Goal: Task Accomplishment & Management: Complete application form

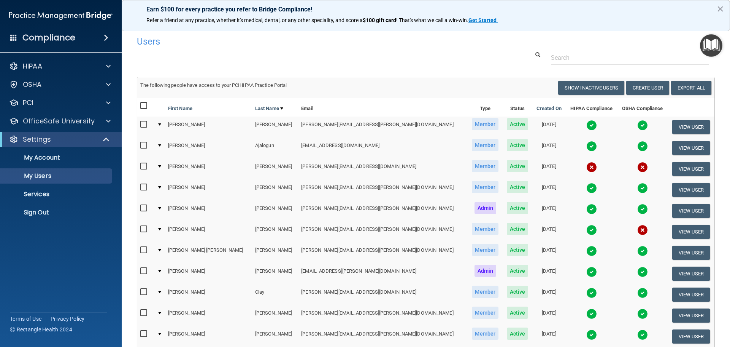
select select "20"
click at [90, 208] on p "Sign Out" at bounding box center [57, 212] width 104 height 8
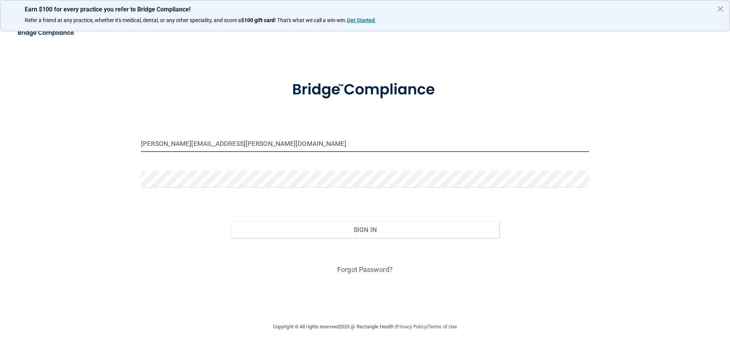
click at [234, 151] on input "[PERSON_NAME][EMAIL_ADDRESS][PERSON_NAME][DOMAIN_NAME]" at bounding box center [365, 143] width 448 height 17
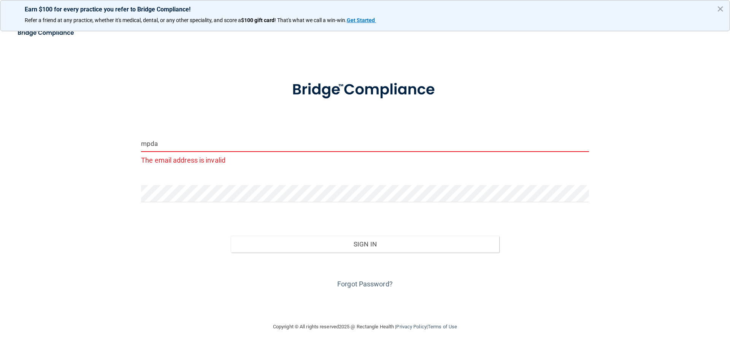
type input "[EMAIL_ADDRESS][DOMAIN_NAME]"
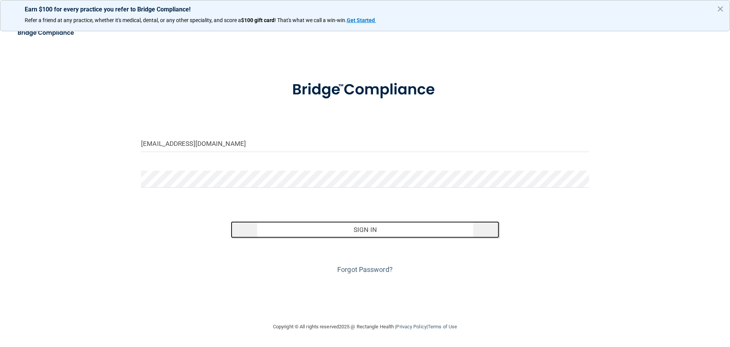
click at [254, 237] on button "Sign In" at bounding box center [365, 229] width 269 height 17
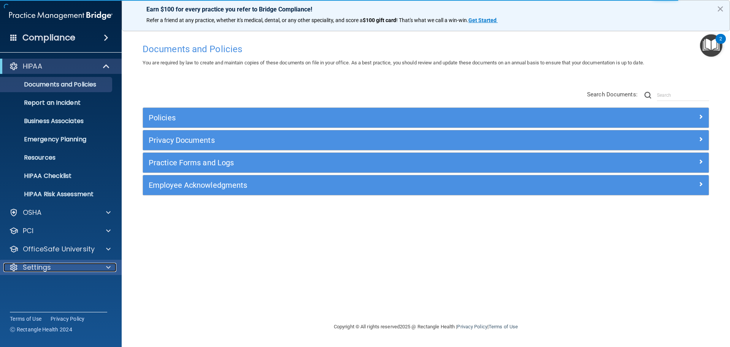
click at [110, 266] on span at bounding box center [108, 266] width 5 height 9
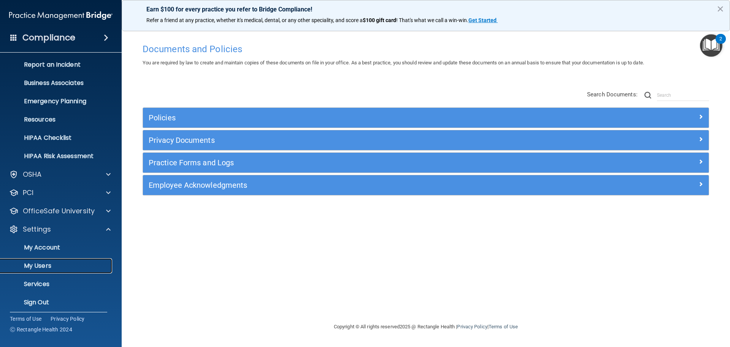
click at [83, 266] on p "My Users" at bounding box center [57, 266] width 104 height 8
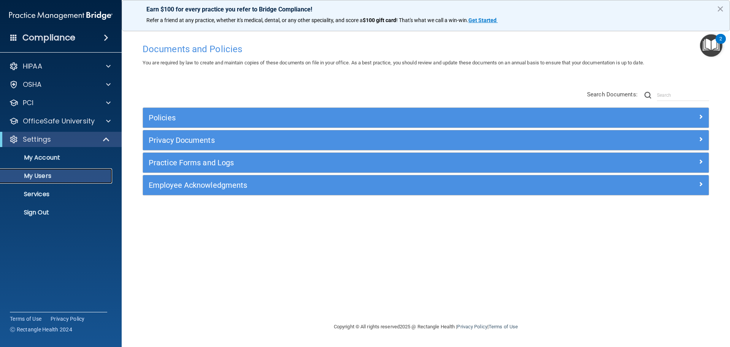
select select "20"
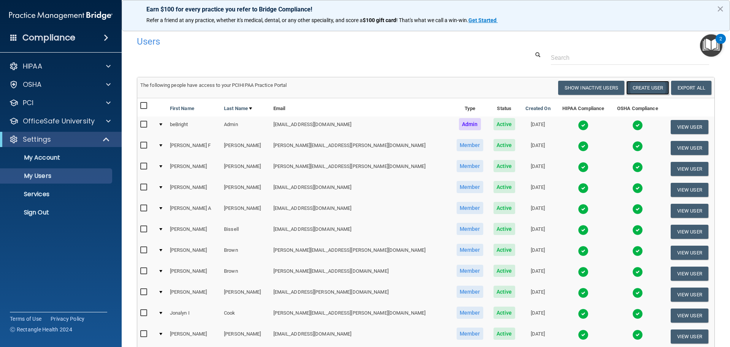
click at [644, 91] on button "Create User" at bounding box center [648, 88] width 43 height 14
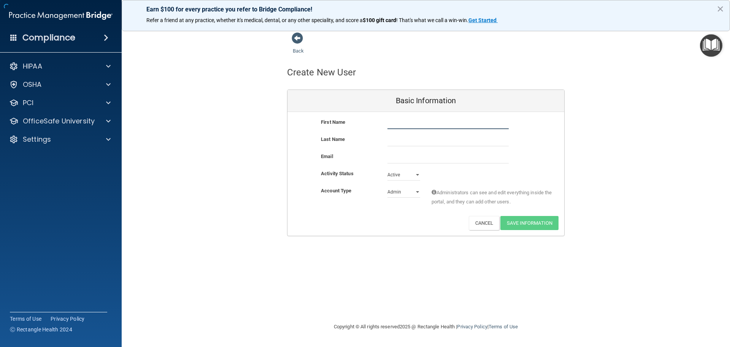
click at [475, 124] on input "text" at bounding box center [448, 123] width 121 height 11
type input "Shihouahnia"
click at [433, 138] on input "text" at bounding box center [448, 140] width 121 height 11
type input "[PERSON_NAME]"
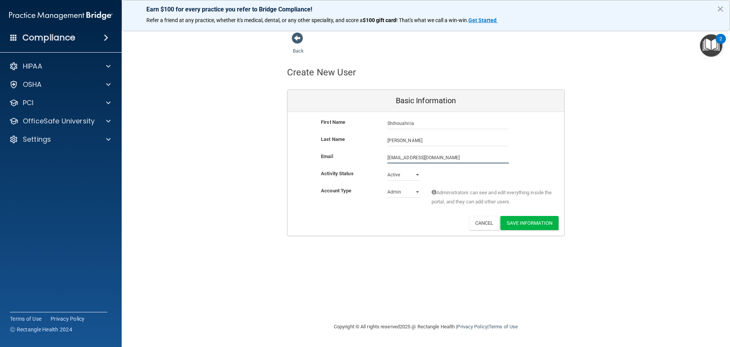
click at [412, 157] on input "[EMAIL_ADDRESS][DOMAIN_NAME]" at bounding box center [448, 157] width 121 height 11
drag, startPoint x: 449, startPoint y: 156, endPoint x: 428, endPoint y: 155, distance: 21.0
click at [428, 155] on input "[EMAIL_ADDRESS][DOMAIN_NAME]" at bounding box center [448, 157] width 121 height 11
type input "[EMAIL_ADDRESS][DOMAIN_NAME]"
click at [413, 192] on select "Admin Member" at bounding box center [404, 191] width 33 height 11
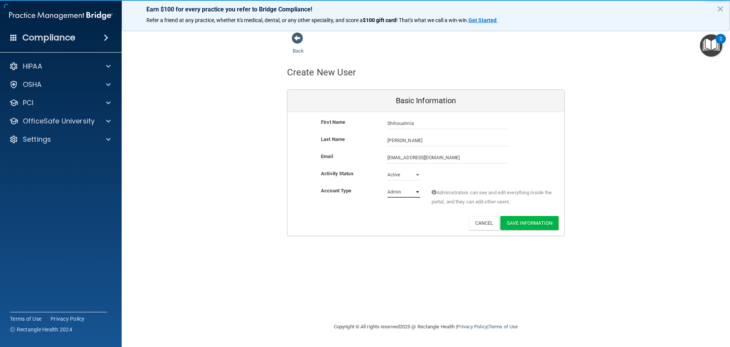
select select "practice_member"
click at [388, 186] on select "Admin Member" at bounding box center [404, 191] width 33 height 11
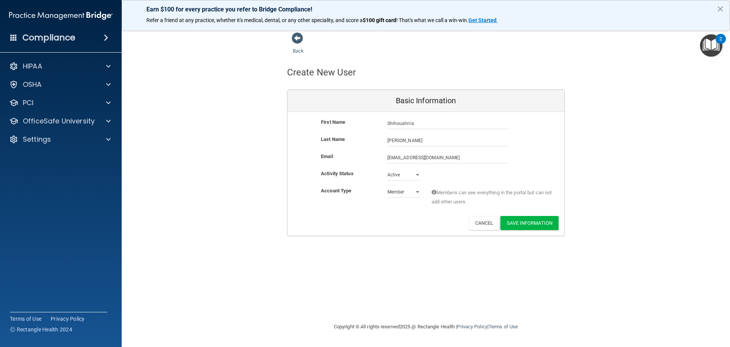
click at [387, 230] on div "First Name [PERSON_NAME] Last Name [PERSON_NAME] Email [EMAIL_ADDRESS][DOMAIN_N…" at bounding box center [426, 174] width 277 height 124
click at [538, 226] on button "Save Information" at bounding box center [530, 223] width 58 height 14
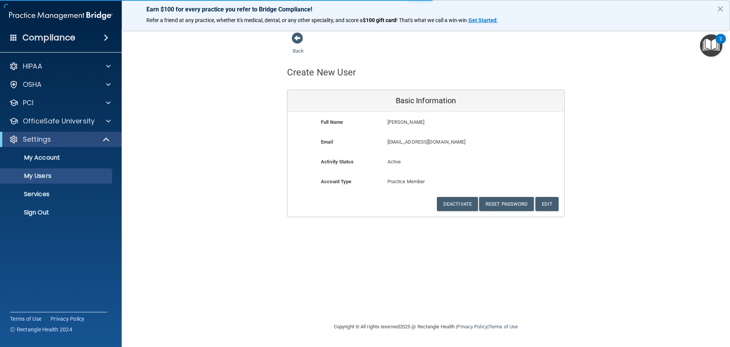
select select "20"
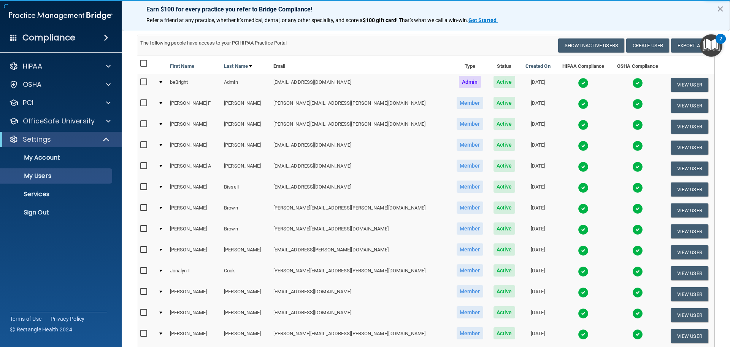
scroll to position [76, 0]
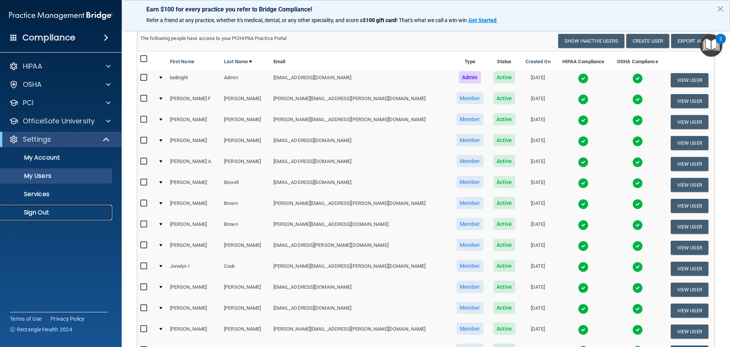
click at [61, 212] on p "Sign Out" at bounding box center [57, 212] width 104 height 8
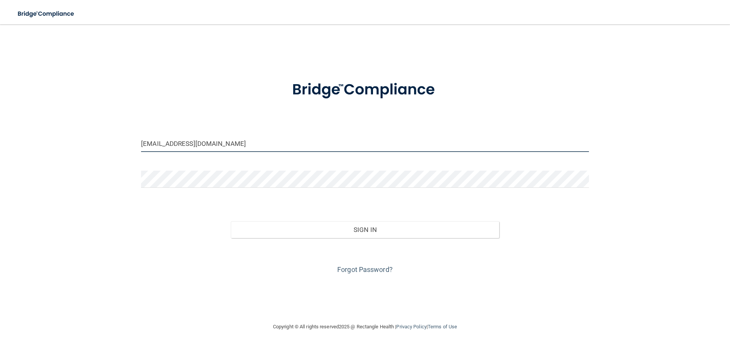
click at [215, 143] on input "[EMAIL_ADDRESS][DOMAIN_NAME]" at bounding box center [365, 143] width 448 height 17
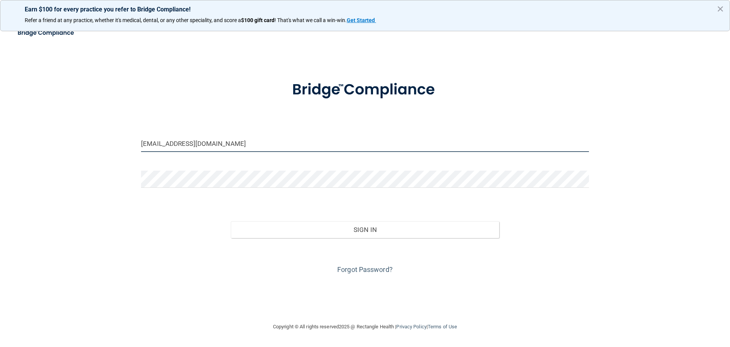
click at [215, 143] on input "[EMAIL_ADDRESS][DOMAIN_NAME]" at bounding box center [365, 143] width 448 height 17
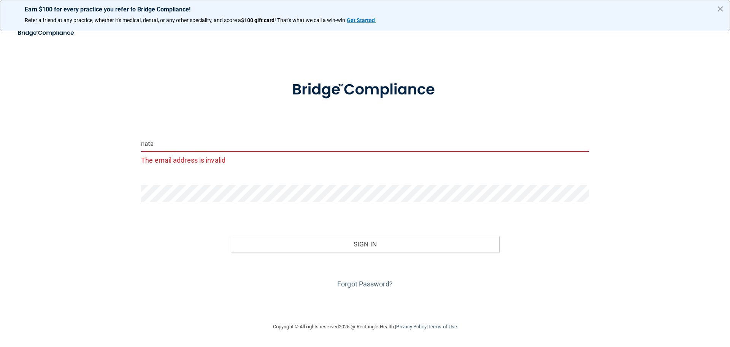
click at [219, 147] on input "nata" at bounding box center [365, 143] width 448 height 17
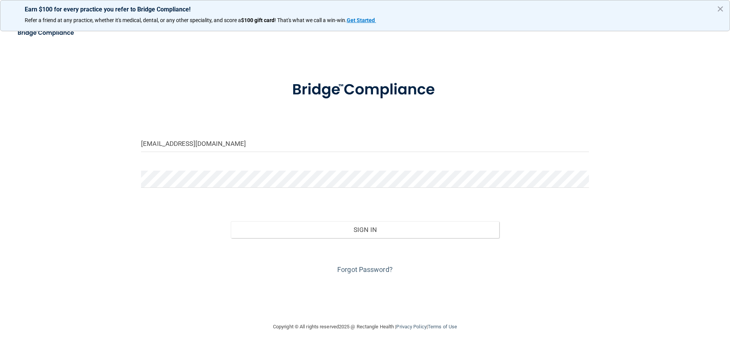
drag, startPoint x: 226, startPoint y: 140, endPoint x: 85, endPoint y: 147, distance: 140.6
click at [85, 147] on div "[EMAIL_ADDRESS][DOMAIN_NAME] Invalid email/password. You don't have permission …" at bounding box center [365, 173] width 700 height 282
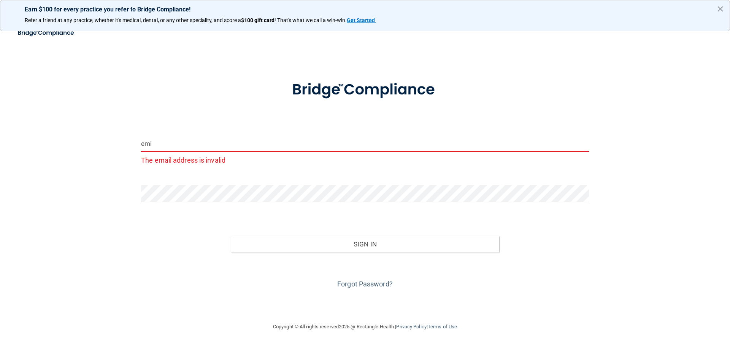
type input "[PERSON_NAME][EMAIL_ADDRESS][PERSON_NAME][DOMAIN_NAME]"
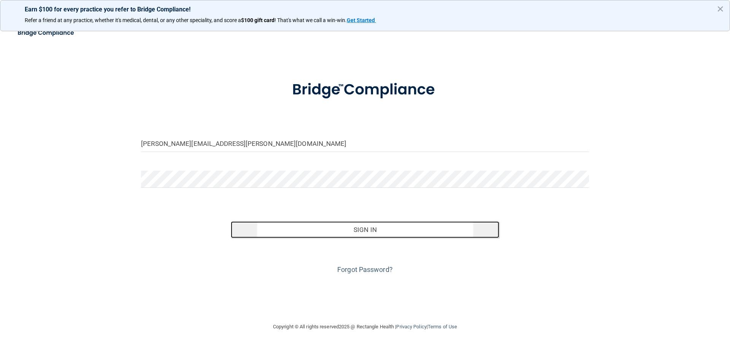
click at [286, 232] on button "Sign In" at bounding box center [365, 229] width 269 height 17
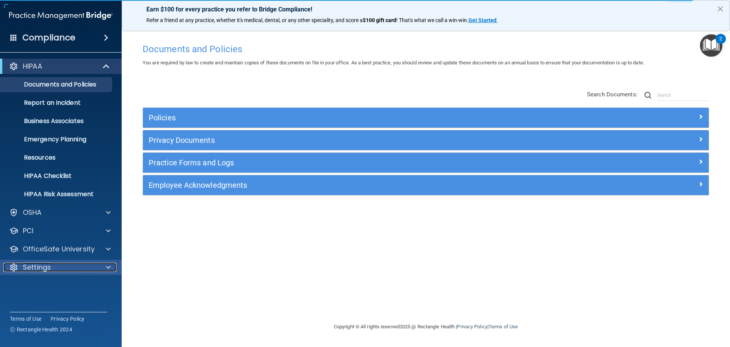
click at [111, 266] on div at bounding box center [107, 266] width 19 height 9
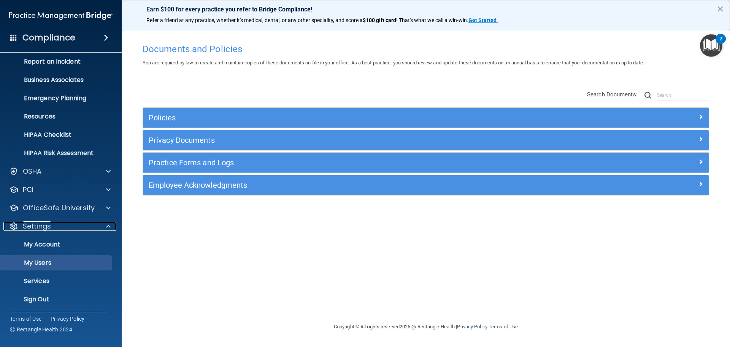
scroll to position [42, 0]
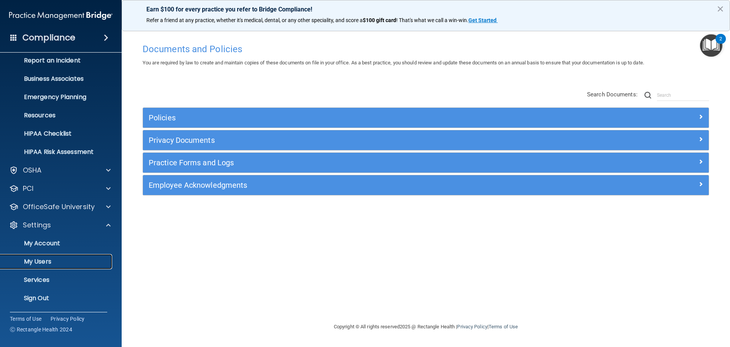
click at [76, 262] on p "My Users" at bounding box center [57, 262] width 104 height 8
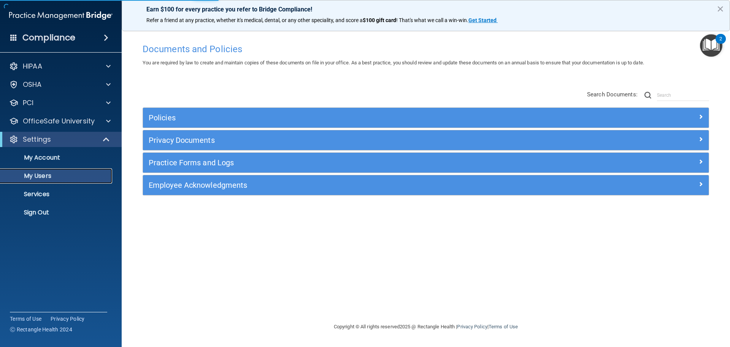
select select "20"
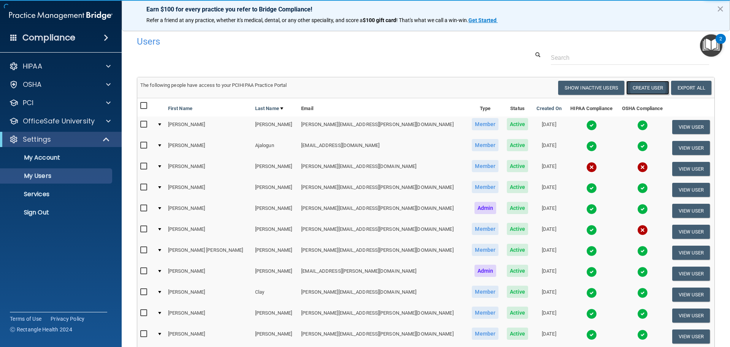
click at [649, 88] on button "Create User" at bounding box center [648, 88] width 43 height 14
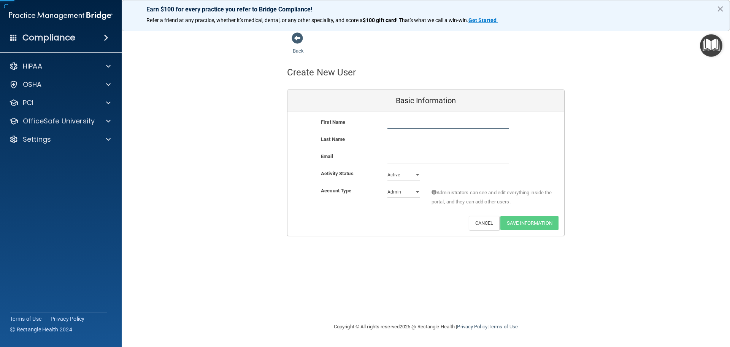
click at [425, 123] on input "text" at bounding box center [448, 123] width 121 height 11
drag, startPoint x: 425, startPoint y: 123, endPoint x: 403, endPoint y: 121, distance: 22.2
click at [403, 121] on input "[PERSON_NAME]" at bounding box center [448, 123] width 121 height 11
type input "[PERSON_NAME]"
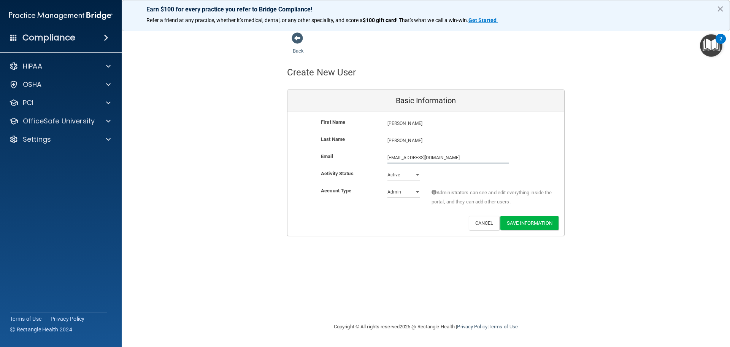
type input "[EMAIL_ADDRESS][DOMAIN_NAME]"
click at [408, 190] on select "Admin Member" at bounding box center [404, 191] width 33 height 11
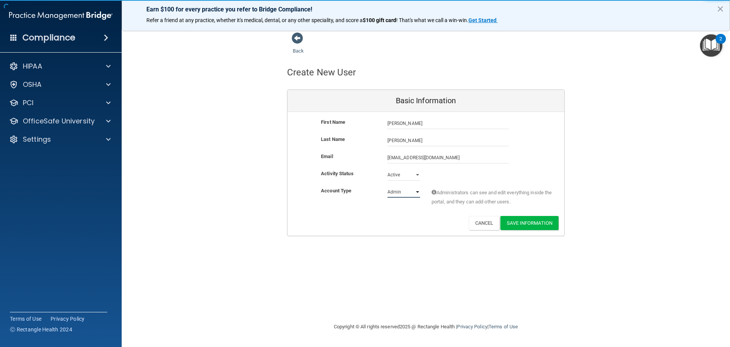
select select "practice_member"
click at [388, 186] on select "Admin Member" at bounding box center [404, 191] width 33 height 11
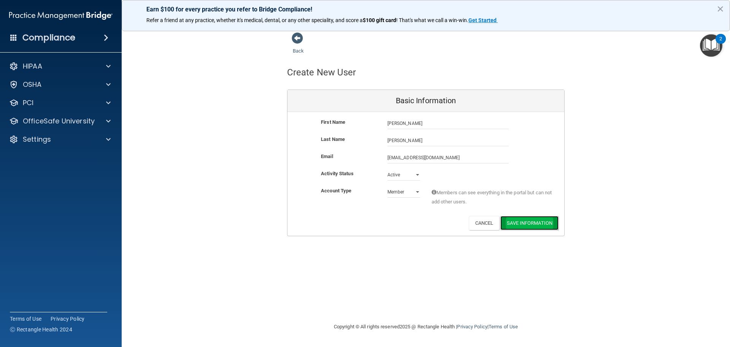
click at [515, 218] on button "Save Information" at bounding box center [530, 223] width 58 height 14
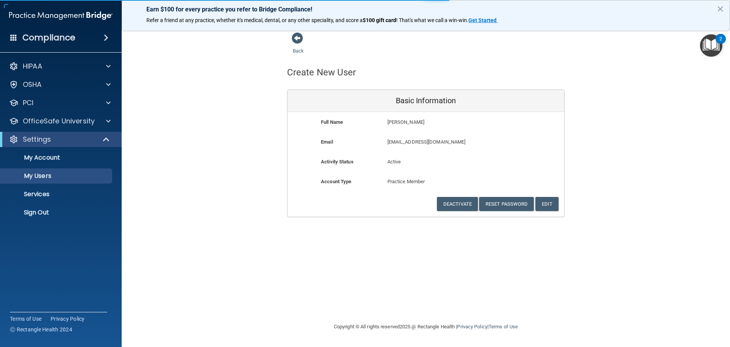
select select "20"
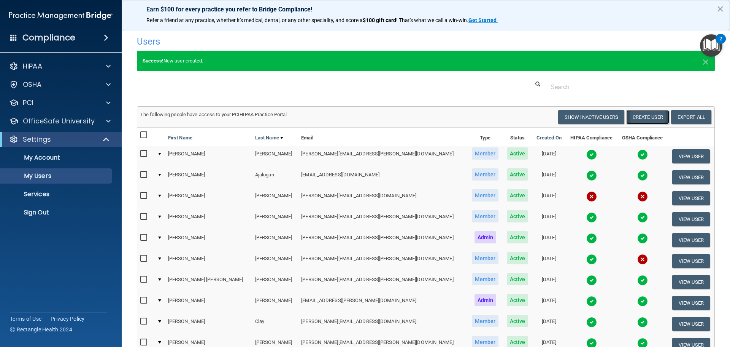
click at [633, 114] on button "Create User" at bounding box center [648, 117] width 43 height 14
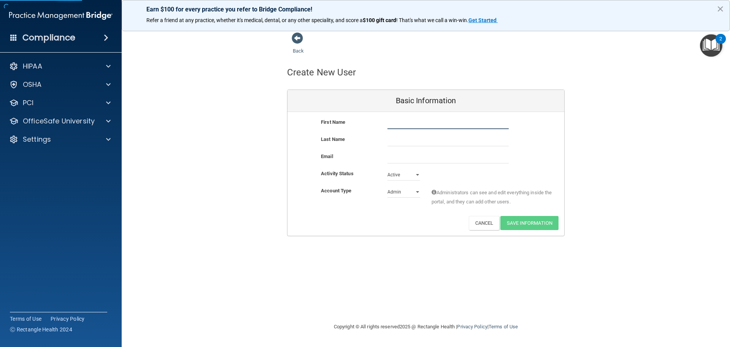
click at [441, 126] on input "text" at bounding box center [448, 123] width 121 height 11
type input "[PERSON_NAME]"
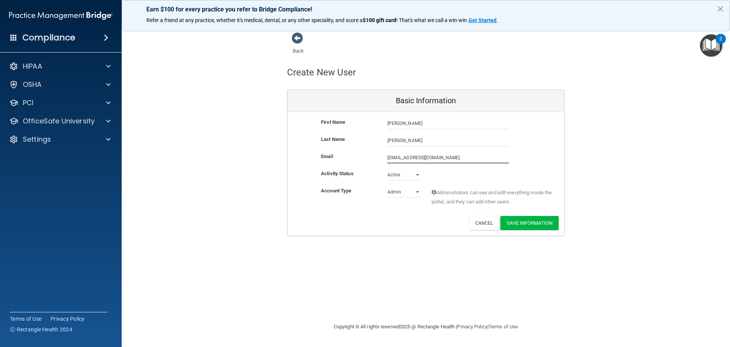
type input "[EMAIL_ADDRESS][DOMAIN_NAME]"
click at [401, 189] on select "Admin Member" at bounding box center [404, 191] width 33 height 11
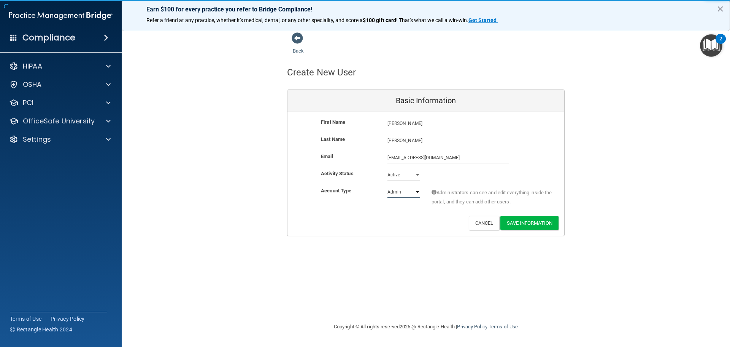
select select "practice_member"
click at [388, 186] on select "Admin Member" at bounding box center [404, 191] width 33 height 11
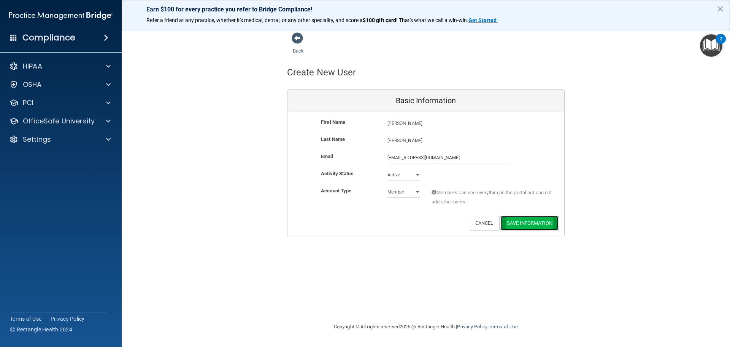
click at [536, 219] on button "Save Information" at bounding box center [530, 223] width 58 height 14
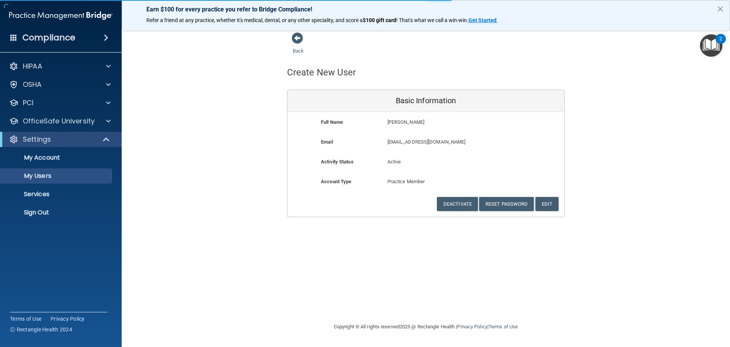
select select "20"
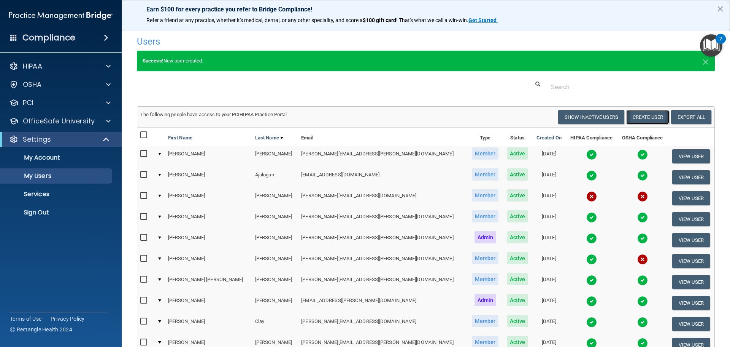
click at [631, 119] on button "Create User" at bounding box center [648, 117] width 43 height 14
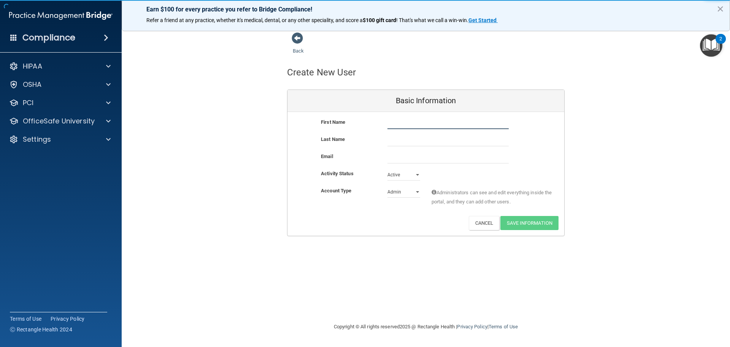
click at [449, 126] on input "text" at bounding box center [448, 123] width 121 height 11
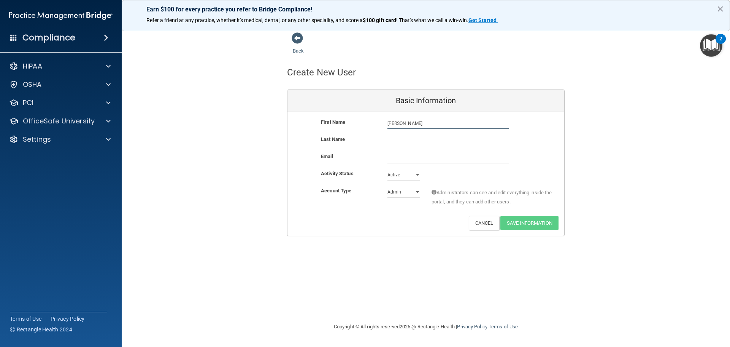
type input "[PERSON_NAME]"
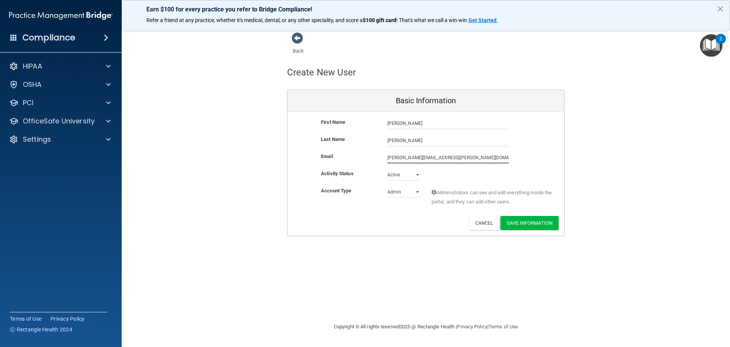
type input "[PERSON_NAME][EMAIL_ADDRESS][PERSON_NAME][DOMAIN_NAME]"
click at [396, 193] on select "Admin Member" at bounding box center [404, 191] width 33 height 11
select select "practice_member"
click at [388, 186] on select "Admin Member" at bounding box center [404, 191] width 33 height 11
click at [510, 220] on button "Save Information" at bounding box center [530, 223] width 58 height 14
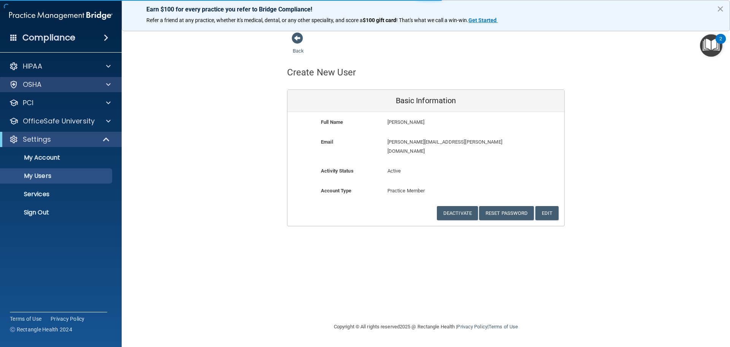
select select "20"
